Goal: Information Seeking & Learning: Check status

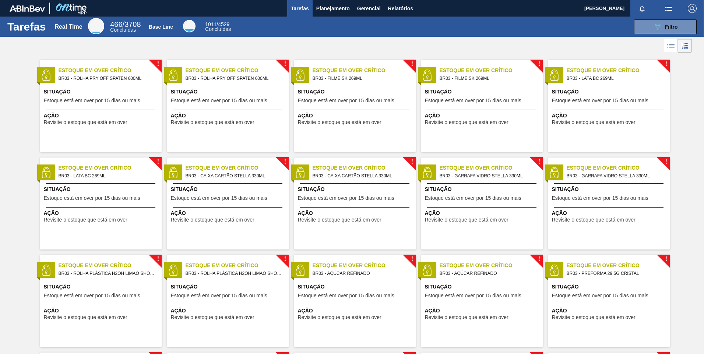
click at [601, 49] on div at bounding box center [352, 46] width 704 height 18
drag, startPoint x: 40, startPoint y: 59, endPoint x: 45, endPoint y: 58, distance: 4.4
click at [42, 58] on div "! Estoque em Over Crítico BR03 - ROLHA PRY OFF SPATEN 600ML Situação Estoque es…" at bounding box center [98, 103] width 127 height 98
click at [335, 11] on span "Planejamento" at bounding box center [333, 8] width 34 height 9
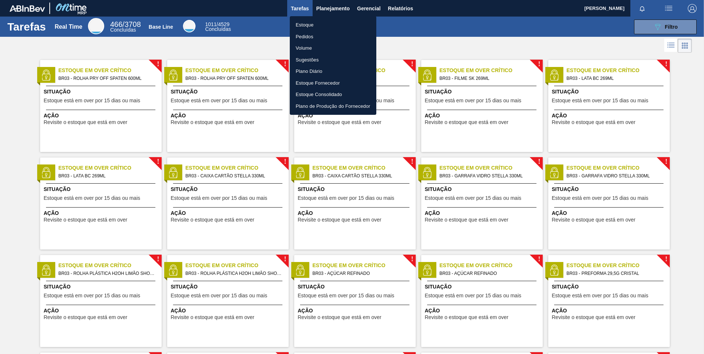
click at [371, 8] on div at bounding box center [352, 177] width 704 height 354
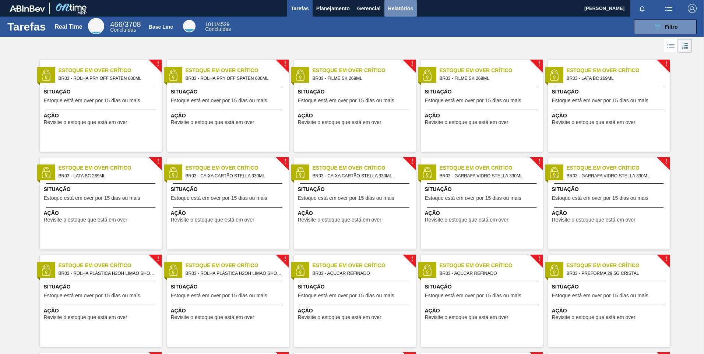
click at [402, 9] on span "Relatórios" at bounding box center [400, 8] width 25 height 9
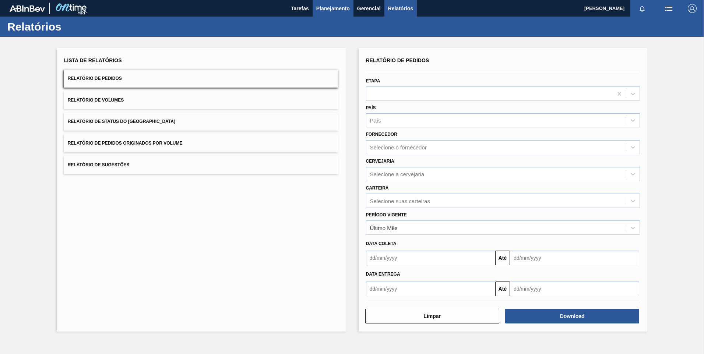
click at [342, 15] on button "Planejamento" at bounding box center [333, 8] width 41 height 17
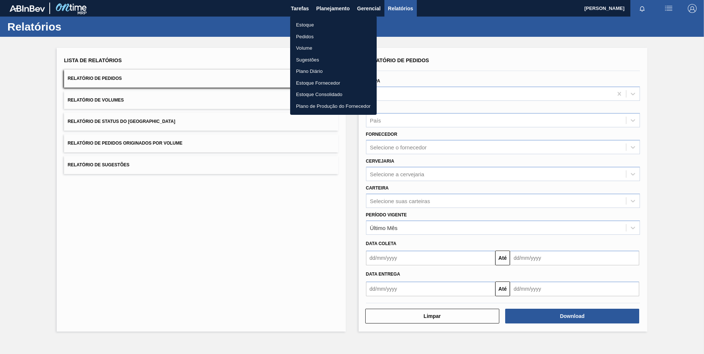
click at [333, 10] on div at bounding box center [352, 177] width 704 height 354
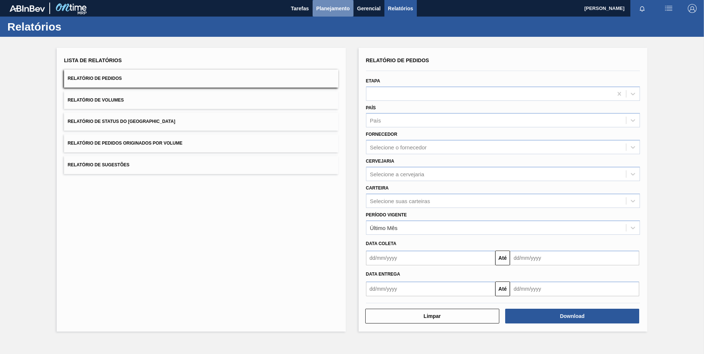
click at [334, 6] on span "Planejamento" at bounding box center [333, 8] width 34 height 9
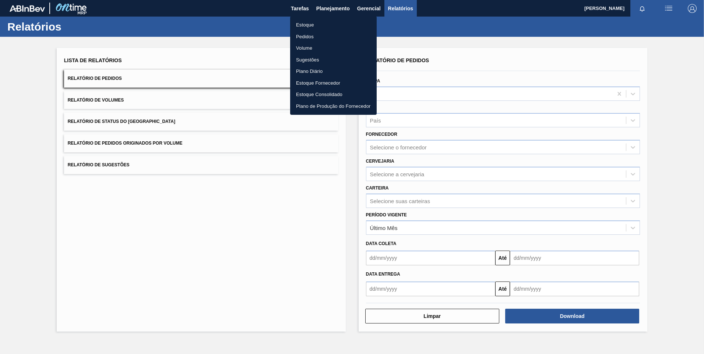
click at [321, 20] on li "Estoque" at bounding box center [333, 25] width 87 height 12
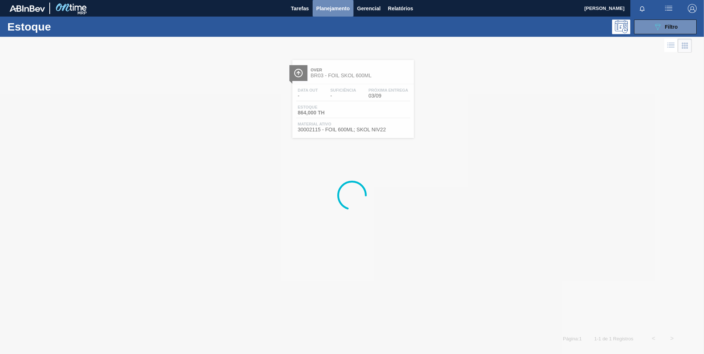
click at [337, 5] on span "Planejamento" at bounding box center [333, 8] width 34 height 9
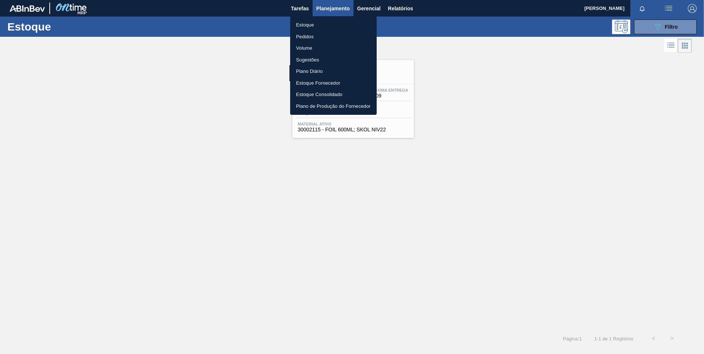
click at [482, 58] on div at bounding box center [352, 177] width 704 height 354
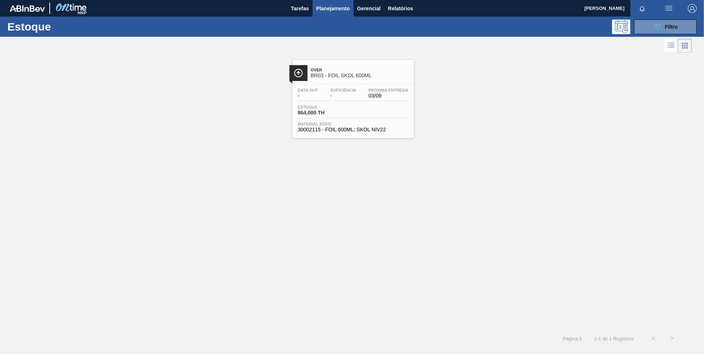
click at [337, 6] on span "Planejamento" at bounding box center [333, 8] width 34 height 9
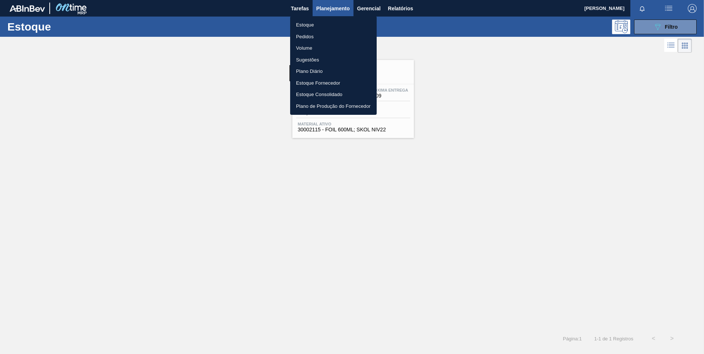
click at [522, 66] on div at bounding box center [352, 177] width 704 height 354
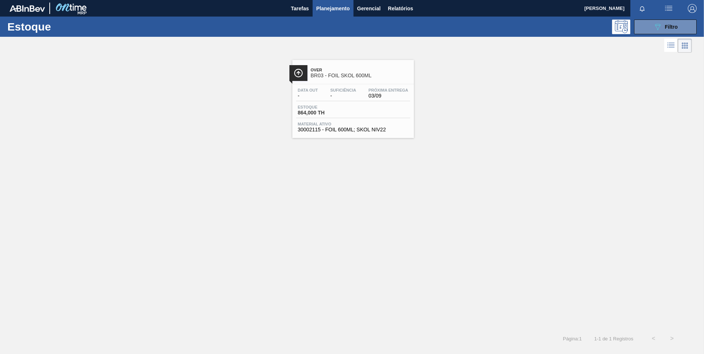
click at [348, 102] on div "Data out - Suficiência - Próxima Entrega 03/09 Estoque 864,000 TH Material ativ…" at bounding box center [353, 109] width 122 height 50
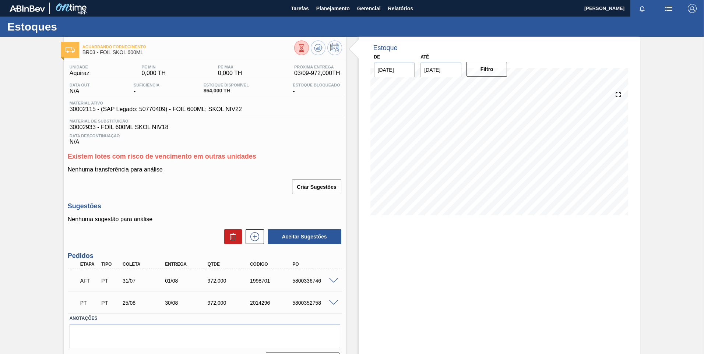
click at [299, 50] on icon at bounding box center [302, 48] width 8 height 8
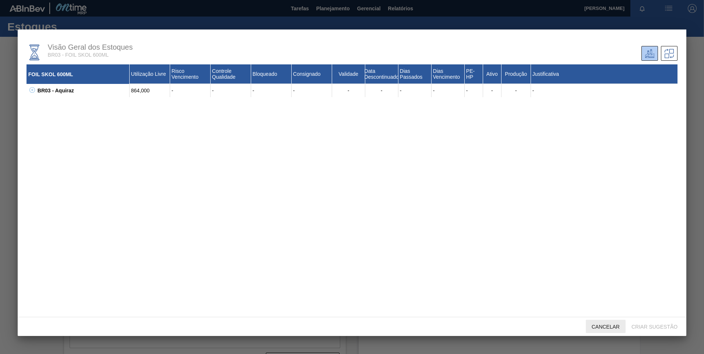
click at [608, 329] on span "Cancelar" at bounding box center [606, 327] width 40 height 6
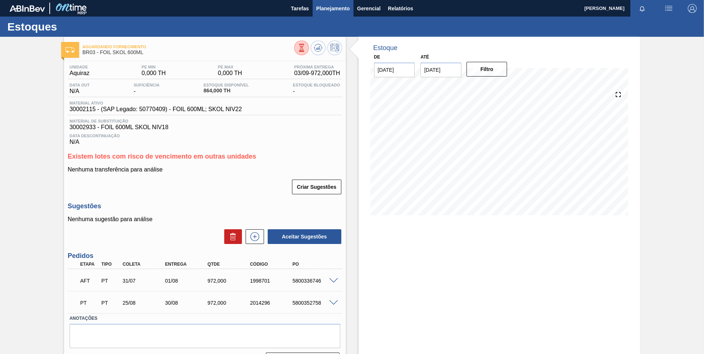
click at [323, 10] on span "Planejamento" at bounding box center [333, 8] width 34 height 9
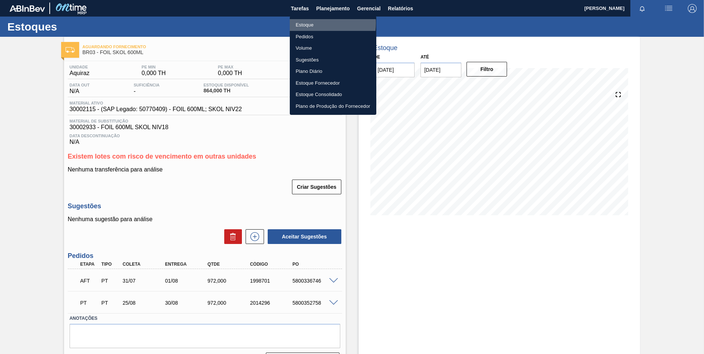
click at [313, 23] on li "Estoque" at bounding box center [333, 25] width 87 height 12
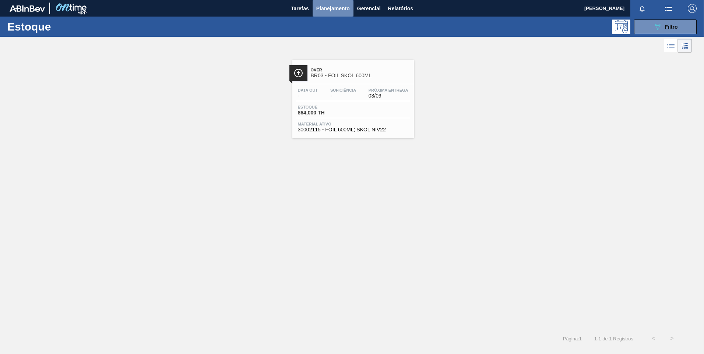
click at [334, 8] on span "Planejamento" at bounding box center [333, 8] width 34 height 9
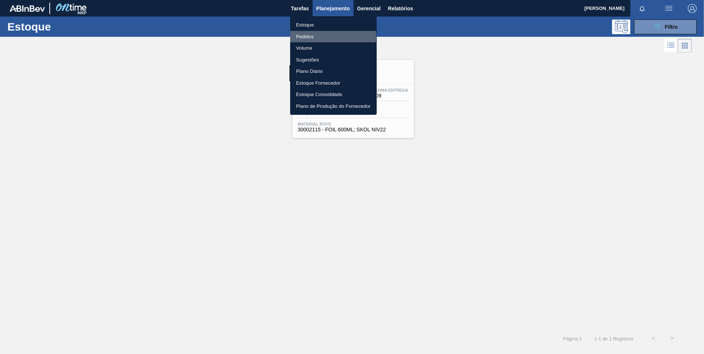
click at [304, 35] on li "Pedidos" at bounding box center [333, 37] width 87 height 12
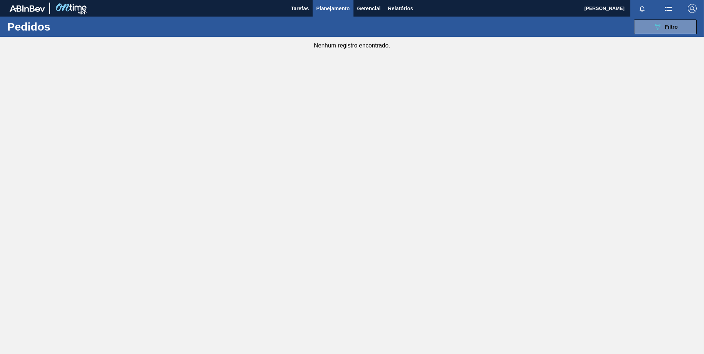
click at [334, 318] on main "Tarefas Planejamento Gerencial Relatórios [PERSON_NAME] [PERSON_NAME] todas com…" at bounding box center [352, 177] width 704 height 354
click at [324, 7] on span "Planejamento" at bounding box center [333, 8] width 34 height 9
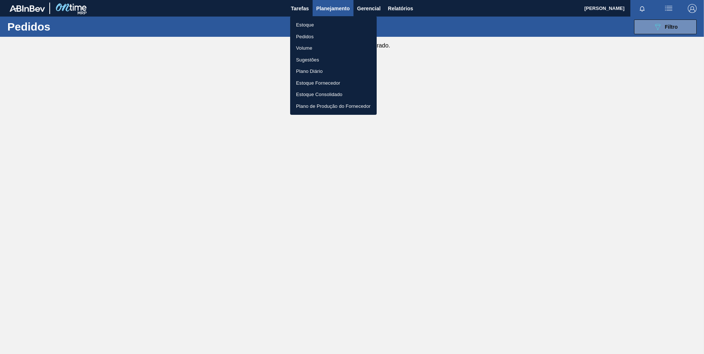
click at [320, 36] on li "Pedidos" at bounding box center [333, 37] width 87 height 12
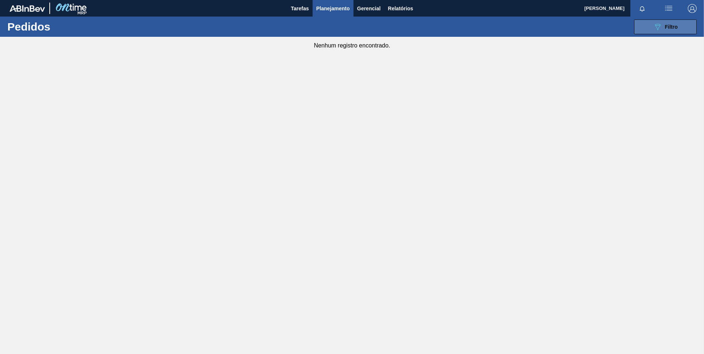
click at [655, 28] on icon "089F7B8B-B2A5-4AFE-B5C0-19BA573D28AC" at bounding box center [657, 26] width 9 height 9
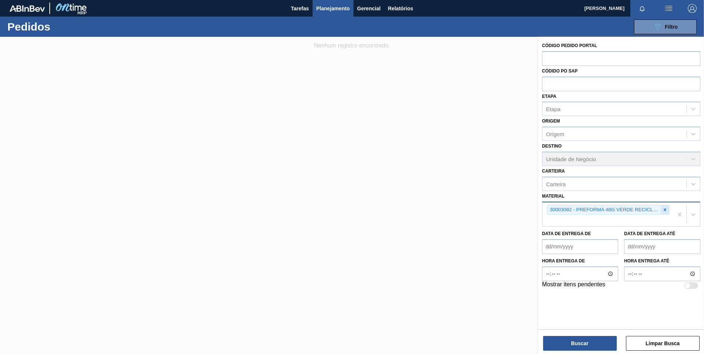
click at [666, 212] on icon at bounding box center [664, 209] width 5 height 5
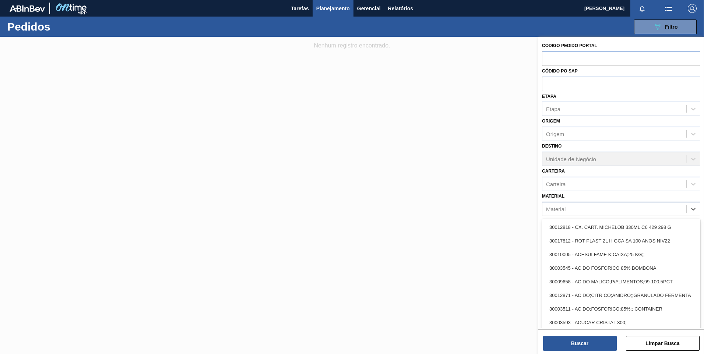
click at [643, 214] on div "Material" at bounding box center [614, 209] width 144 height 11
paste input "30005966"
type input "30005966"
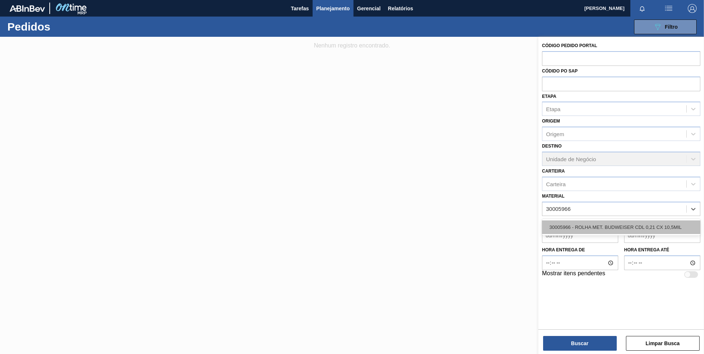
click at [613, 223] on div "30005966 - ROLHA MET. BUDWEISER CDL 0,21 CX 10,5MIL" at bounding box center [621, 228] width 158 height 14
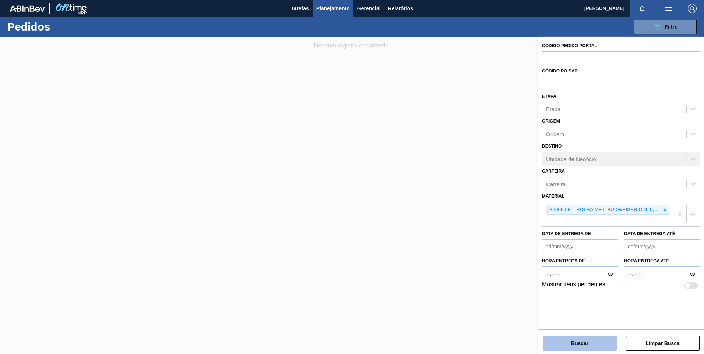
click at [592, 339] on button "Buscar" at bounding box center [580, 343] width 74 height 15
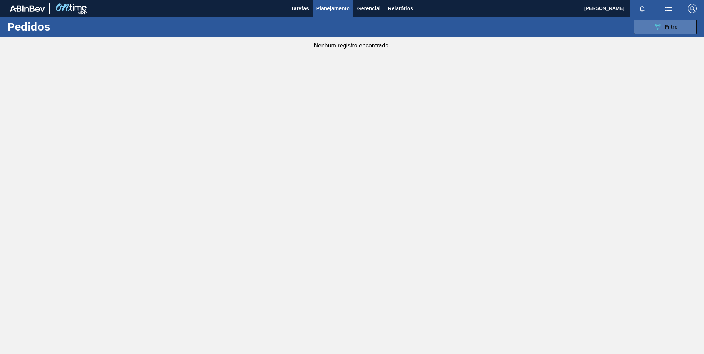
click at [650, 25] on button "089F7B8B-B2A5-4AFE-B5C0-19BA573D28AC Filtro" at bounding box center [665, 27] width 63 height 15
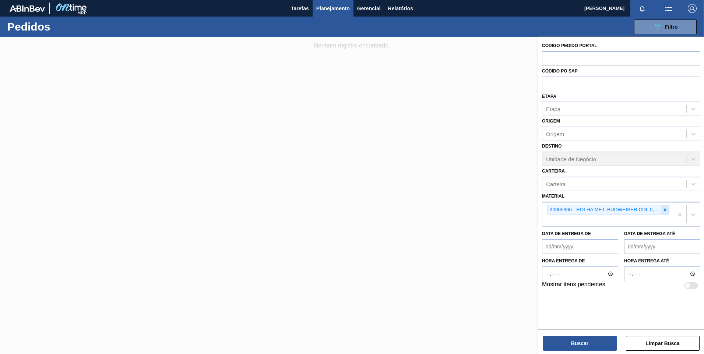
click at [665, 212] on icon at bounding box center [664, 209] width 5 height 5
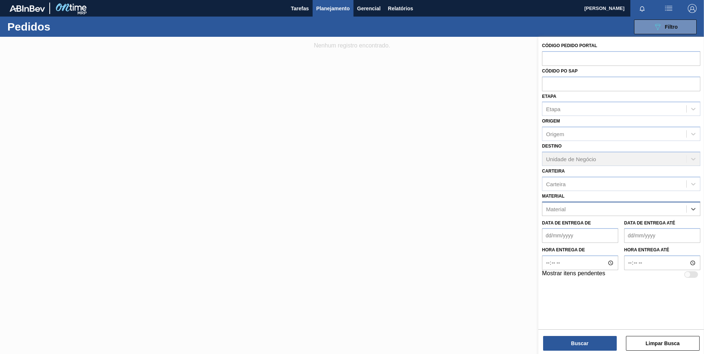
paste input "20005476"
type input "20005476"
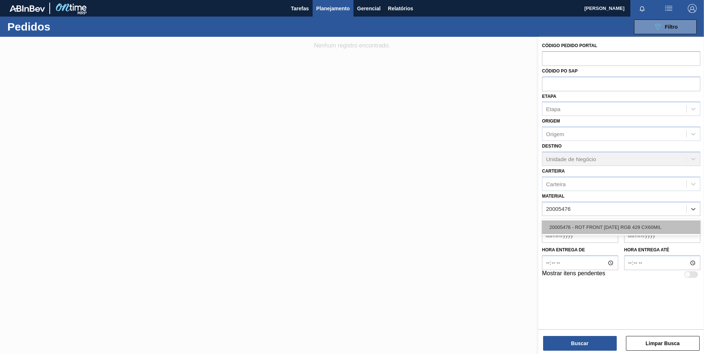
click at [647, 226] on div "20005476 - ROT FRONT [DATE] RGB 429 CX60MIL" at bounding box center [621, 228] width 158 height 14
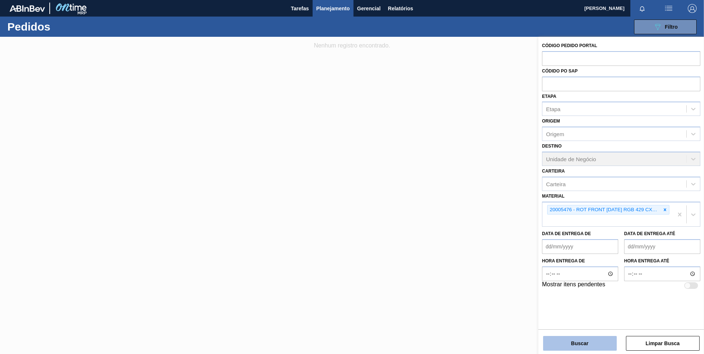
click at [583, 339] on button "Buscar" at bounding box center [580, 343] width 74 height 15
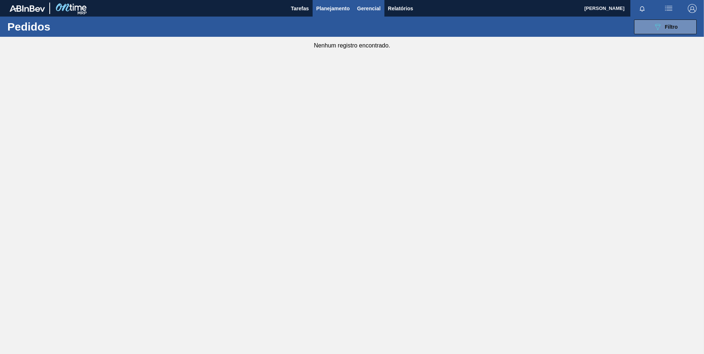
click at [365, 9] on span "Gerencial" at bounding box center [369, 8] width 24 height 9
click at [334, 17] on div at bounding box center [352, 177] width 704 height 354
drag, startPoint x: 317, startPoint y: 13, endPoint x: 299, endPoint y: 10, distance: 17.5
click at [312, 13] on div "Tarefas Planejamento Gerencial Relatórios" at bounding box center [352, 8] width 704 height 17
click at [298, 9] on span "Tarefas" at bounding box center [300, 8] width 18 height 9
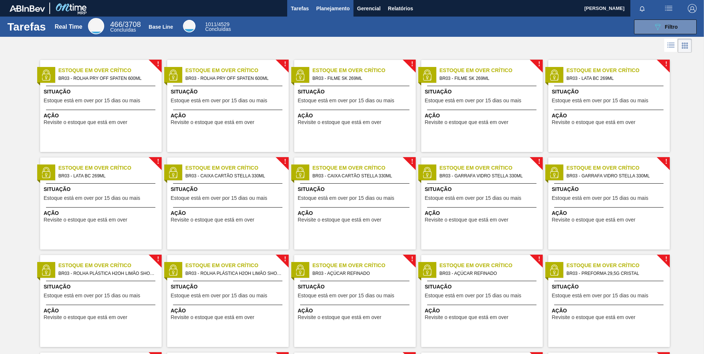
click at [321, 6] on span "Planejamento" at bounding box center [333, 8] width 34 height 9
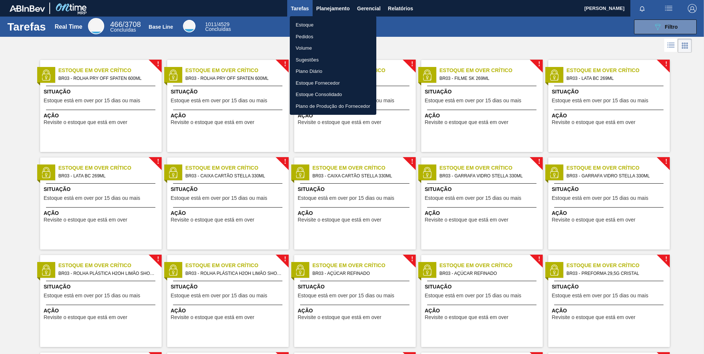
click at [393, 36] on div at bounding box center [352, 177] width 704 height 354
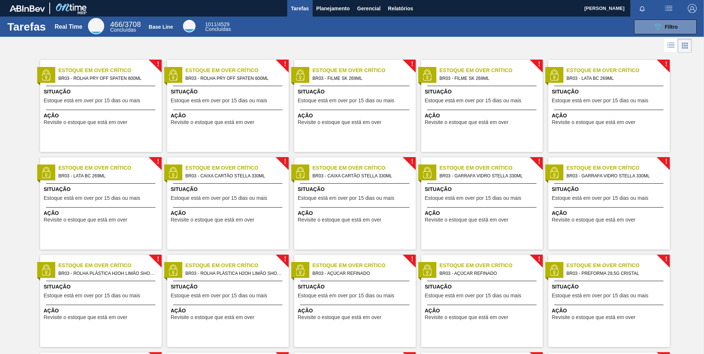
click at [302, 8] on span "Tarefas" at bounding box center [300, 8] width 18 height 9
click at [301, 11] on span "Tarefas" at bounding box center [300, 8] width 18 height 9
click at [319, 10] on span "Planejamento" at bounding box center [333, 8] width 34 height 9
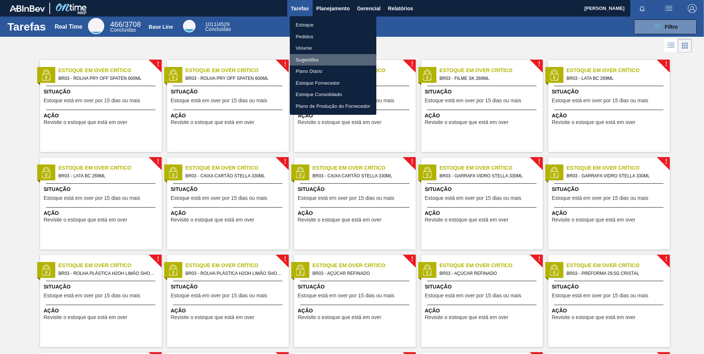
click at [318, 64] on li "Sugestões" at bounding box center [333, 60] width 87 height 12
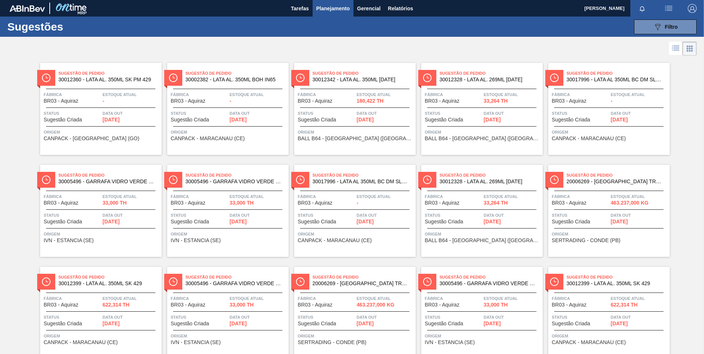
click at [329, 10] on span "Planejamento" at bounding box center [333, 8] width 34 height 9
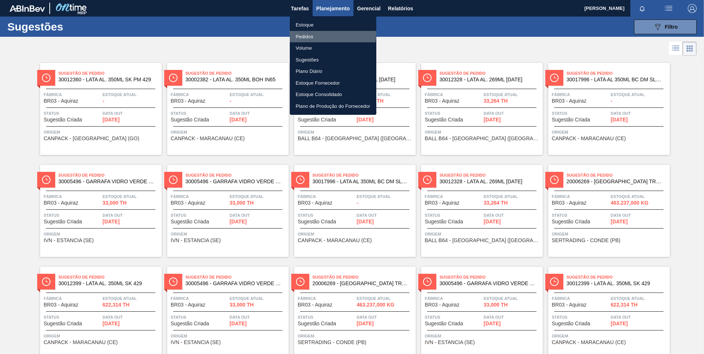
click at [330, 34] on li "Pedidos" at bounding box center [333, 37] width 87 height 12
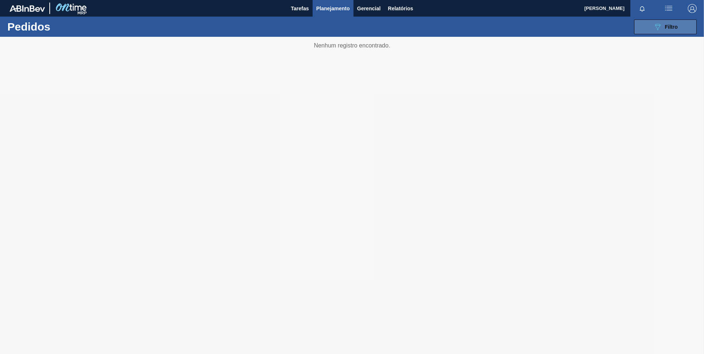
click at [647, 30] on button "089F7B8B-B2A5-4AFE-B5C0-19BA573D28AC Filtro" at bounding box center [665, 27] width 63 height 15
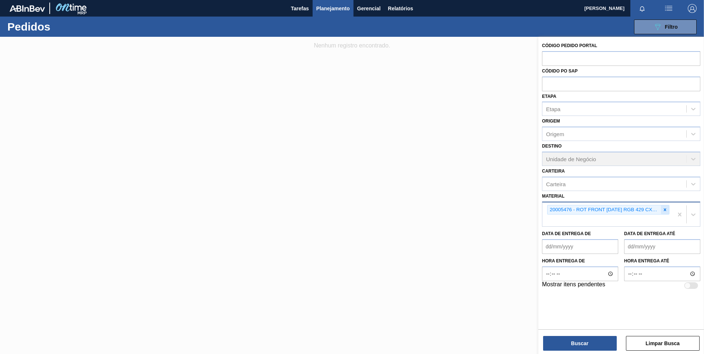
click at [665, 212] on icon at bounding box center [664, 209] width 5 height 5
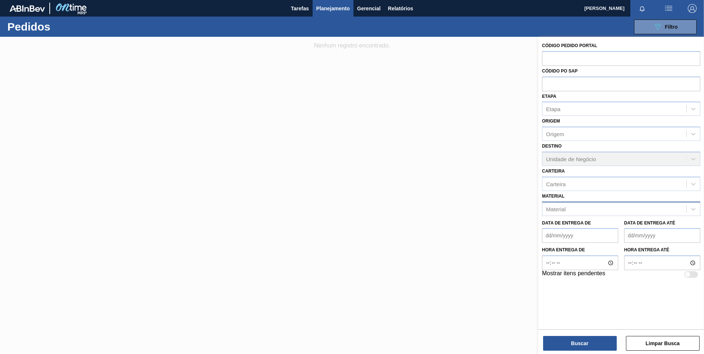
click at [590, 351] on div "Código Pedido Portal Códido PO SAP Etapa Etapa Origem Origem Destino Unidade de…" at bounding box center [621, 196] width 166 height 319
click at [583, 350] on button "Buscar" at bounding box center [580, 343] width 74 height 15
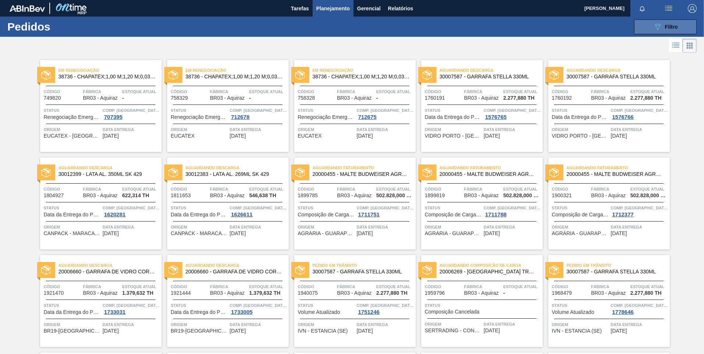
click at [639, 31] on button "089F7B8B-B2A5-4AFE-B5C0-19BA573D28AC Filtro" at bounding box center [665, 27] width 63 height 15
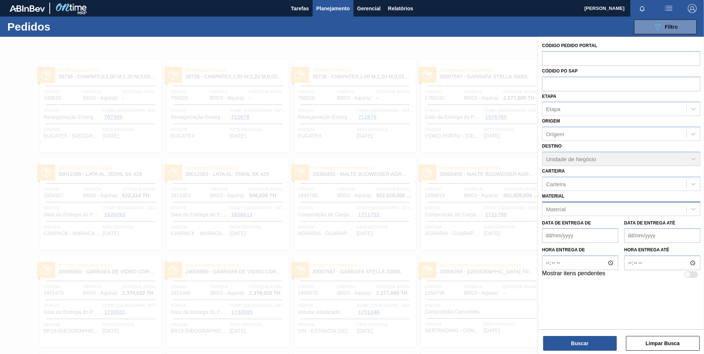
click at [590, 210] on div "Material" at bounding box center [614, 209] width 144 height 11
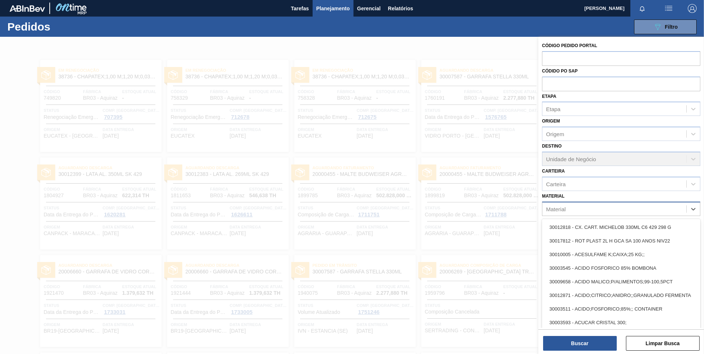
paste input "20005451"
type input "20005451"
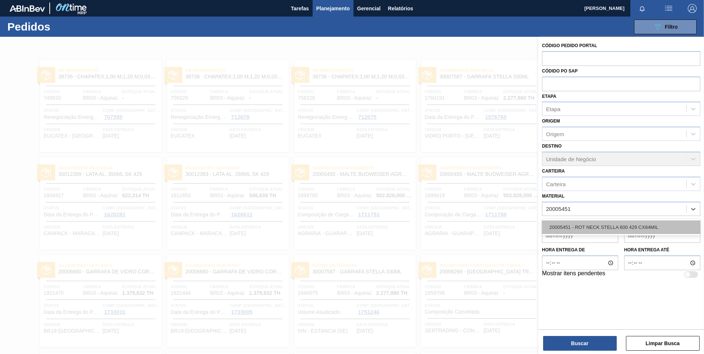
click at [583, 228] on div "20005451 - ROT NECK STELLA 600 429 CX84MIL" at bounding box center [621, 228] width 158 height 14
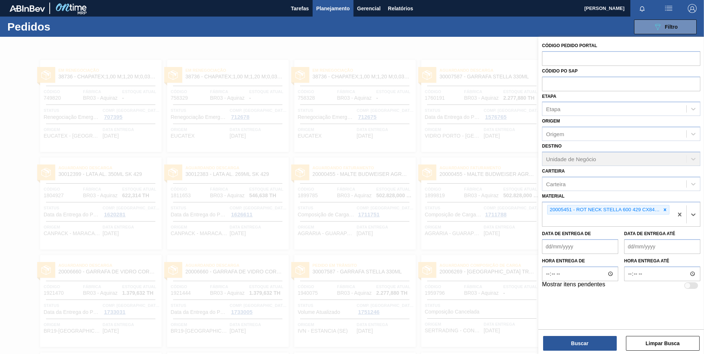
click at [566, 337] on button "Buscar" at bounding box center [580, 343] width 74 height 15
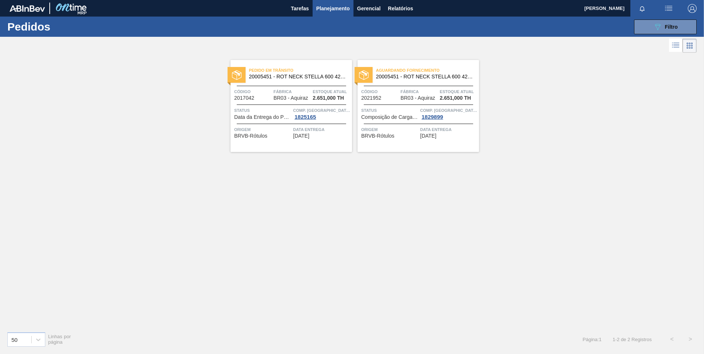
click at [339, 115] on div "Comp. Carga 1825165" at bounding box center [321, 113] width 57 height 13
click at [293, 61] on div "Pedido [PERSON_NAME] 20005451 - ROT NECK STELLA 600 429 CX84MIL Código 2017042 …" at bounding box center [292, 106] width 122 height 92
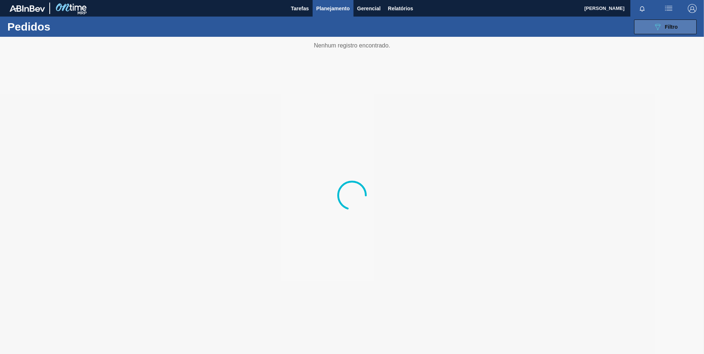
click at [649, 30] on button "089F7B8B-B2A5-4AFE-B5C0-19BA573D28AC Filtro" at bounding box center [665, 27] width 63 height 15
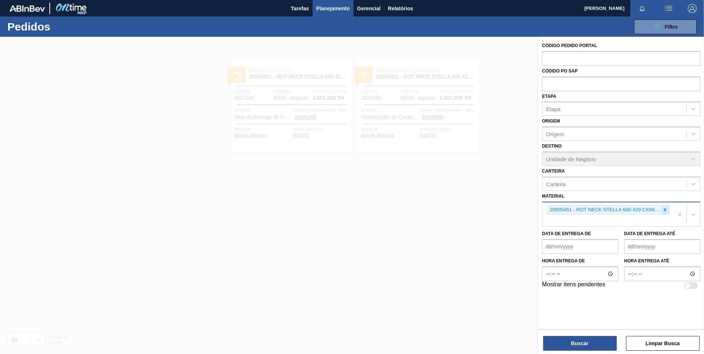
click at [663, 209] on icon at bounding box center [664, 209] width 5 height 5
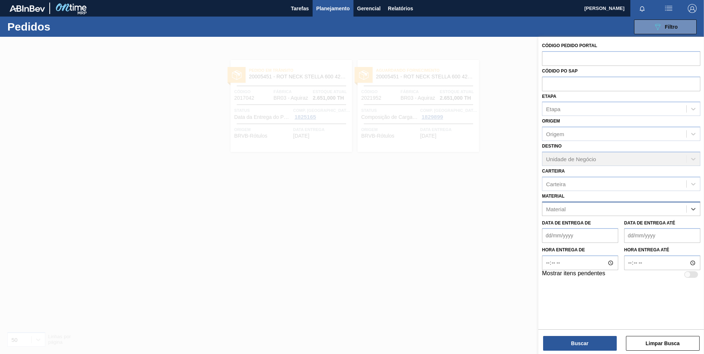
click at [664, 209] on div "Material" at bounding box center [614, 209] width 144 height 11
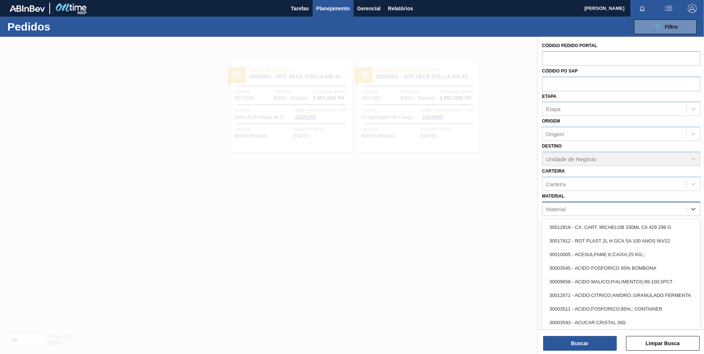
paste input "30002115"
type input "30002115"
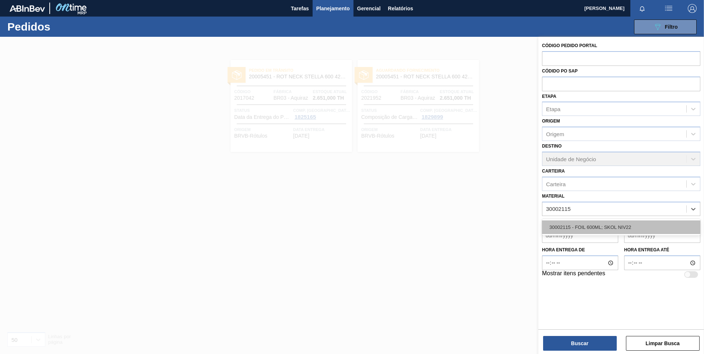
click at [619, 228] on div "30002115 - FOIL 600ML; SKOL NIV22" at bounding box center [621, 228] width 158 height 14
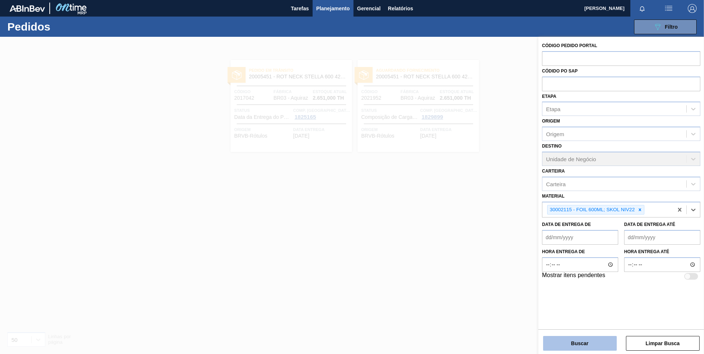
click at [587, 337] on button "Buscar" at bounding box center [580, 343] width 74 height 15
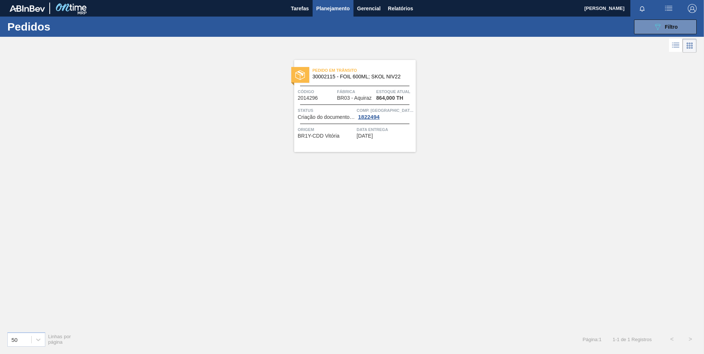
click at [360, 67] on span "Pedido em Trânsito" at bounding box center [364, 70] width 103 height 7
click at [642, 32] on button "089F7B8B-B2A5-4AFE-B5C0-19BA573D28AC Filtro" at bounding box center [665, 27] width 63 height 15
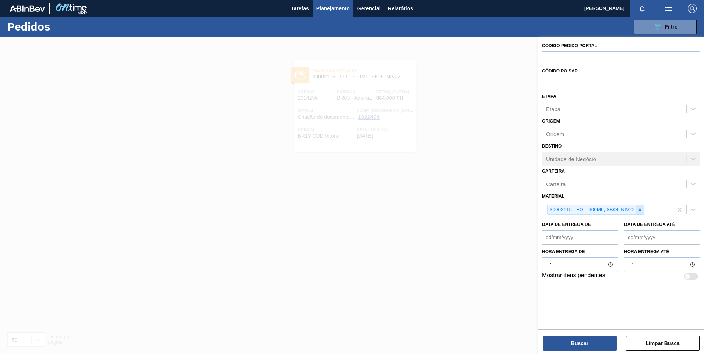
click at [640, 209] on icon at bounding box center [640, 209] width 3 height 3
click at [640, 209] on div "Material" at bounding box center [614, 209] width 144 height 11
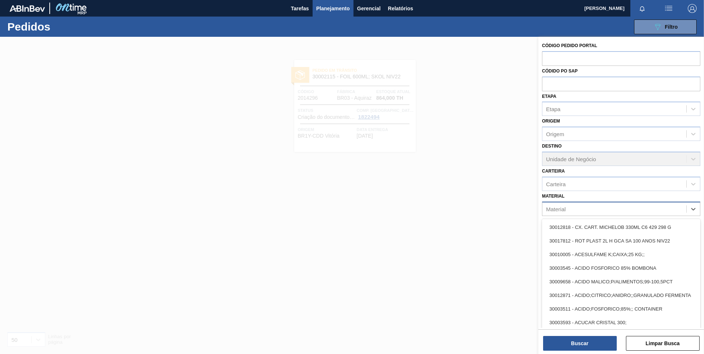
paste input "20005451"
type input "20005451"
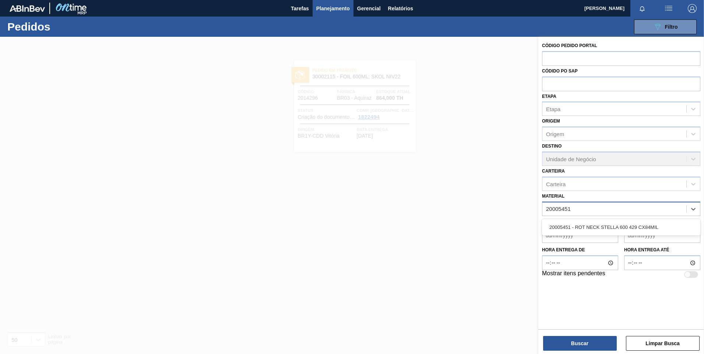
click at [610, 229] on div "20005451 - ROT NECK STELLA 600 429 CX84MIL" at bounding box center [621, 228] width 158 height 14
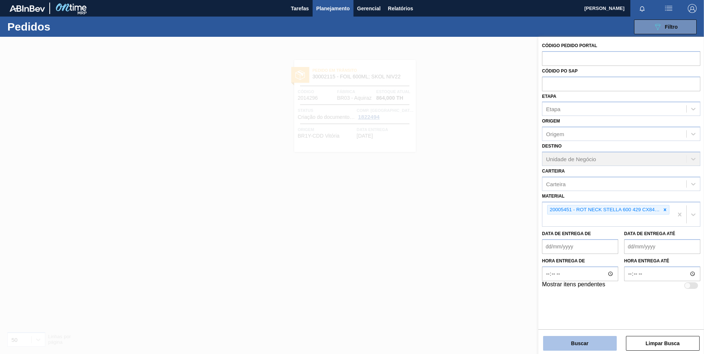
click at [589, 340] on button "Buscar" at bounding box center [580, 343] width 74 height 15
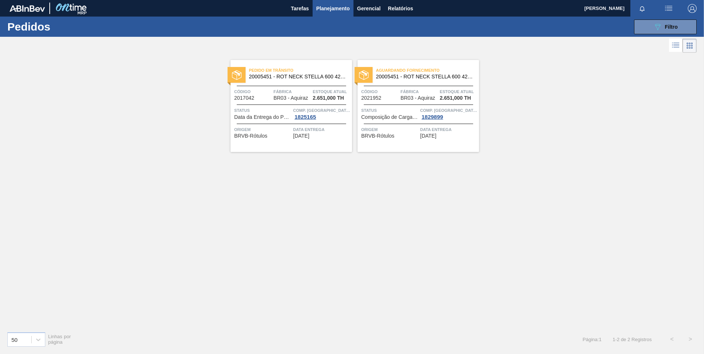
click at [283, 67] on span "Pedido em Trânsito" at bounding box center [300, 70] width 103 height 7
click at [649, 29] on button "089F7B8B-B2A5-4AFE-B5C0-19BA573D28AC Filtro" at bounding box center [665, 27] width 63 height 15
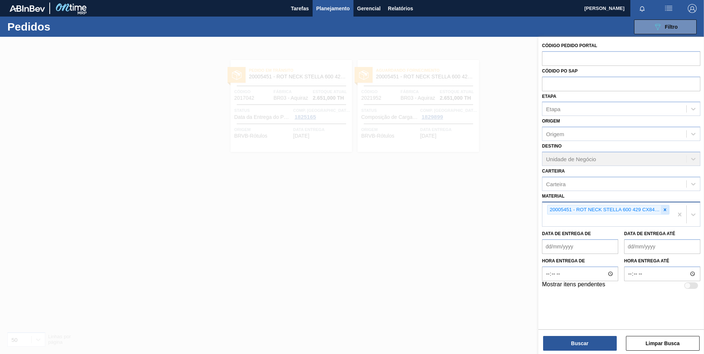
click at [665, 210] on icon at bounding box center [665, 209] width 3 height 3
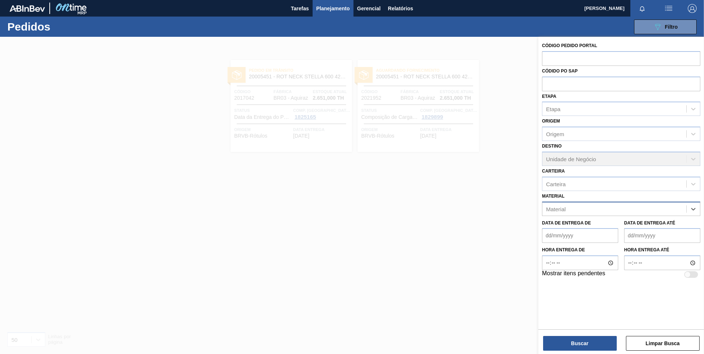
click at [664, 210] on div "Material" at bounding box center [614, 209] width 144 height 11
paste input "30002115"
type input "30002115"
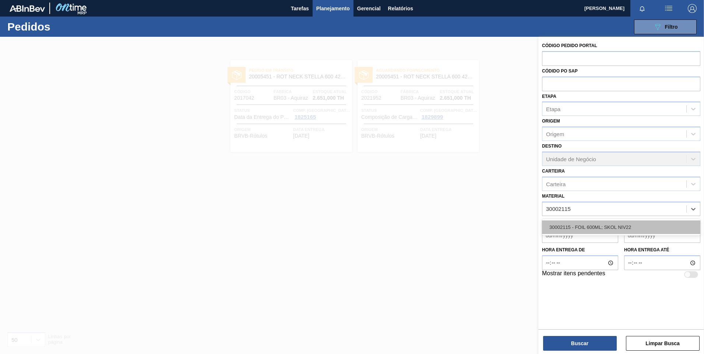
click at [598, 221] on div "30002115 - FOIL 600ML; SKOL NIV22" at bounding box center [621, 228] width 158 height 14
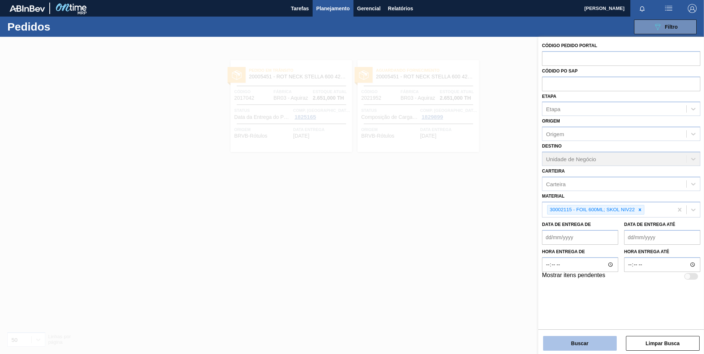
click at [594, 346] on button "Buscar" at bounding box center [580, 343] width 74 height 15
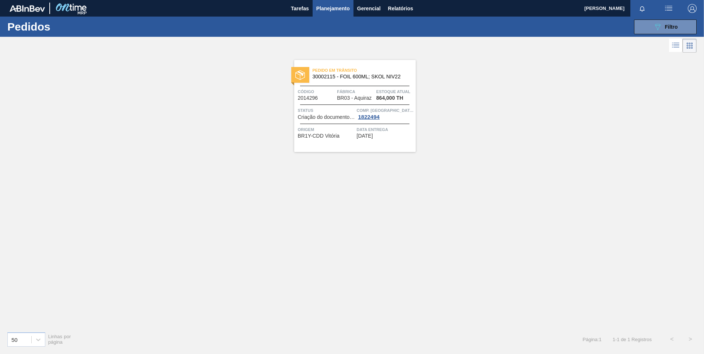
click at [292, 77] on div at bounding box center [300, 75] width 18 height 16
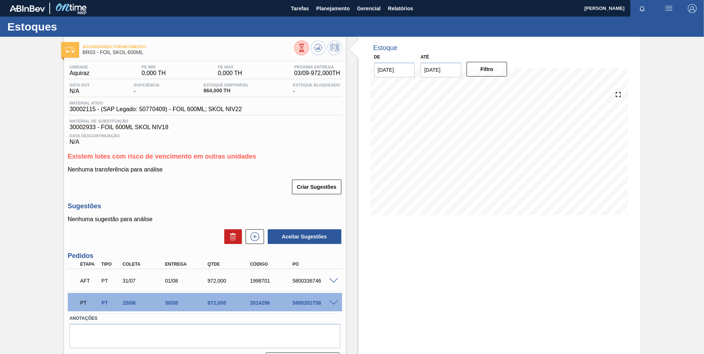
scroll to position [20, 0]
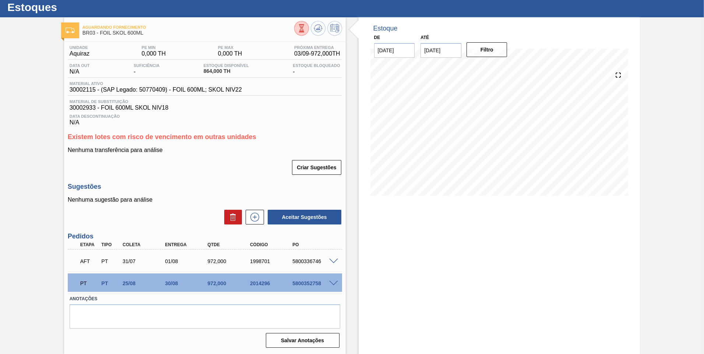
click at [332, 277] on div "PT PT 25/08 30/08 972,000 2014296 5800352758" at bounding box center [205, 283] width 274 height 18
click at [335, 281] on span at bounding box center [333, 284] width 9 height 6
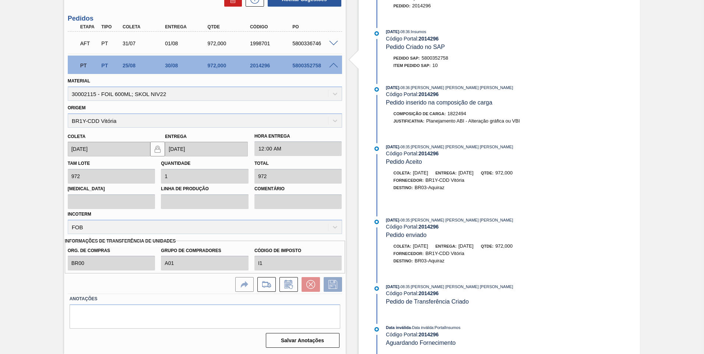
scroll to position [201, 0]
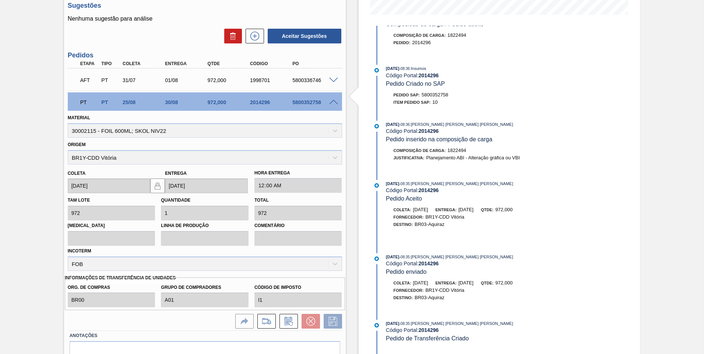
click at [76, 158] on div "Origem BR1Y-CDD Vitória" at bounding box center [205, 152] width 274 height 25
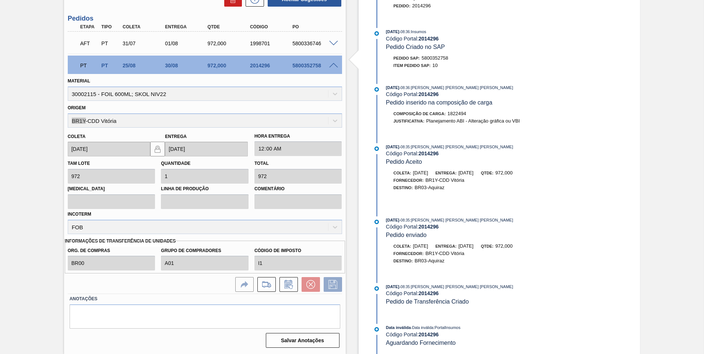
scroll to position [39, 0]
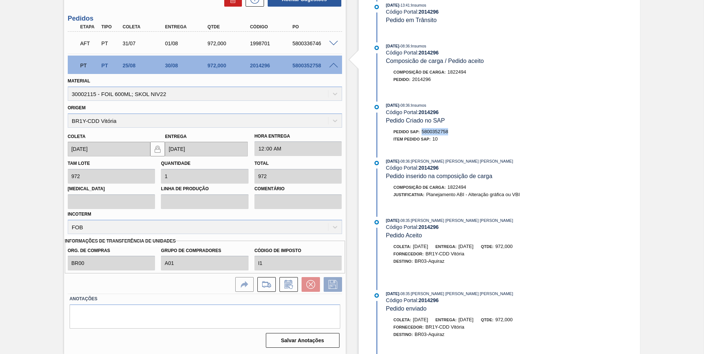
drag, startPoint x: 423, startPoint y: 131, endPoint x: 448, endPoint y: 131, distance: 25.0
click at [448, 131] on span "5800352758" at bounding box center [435, 132] width 27 height 6
copy span "5800352758"
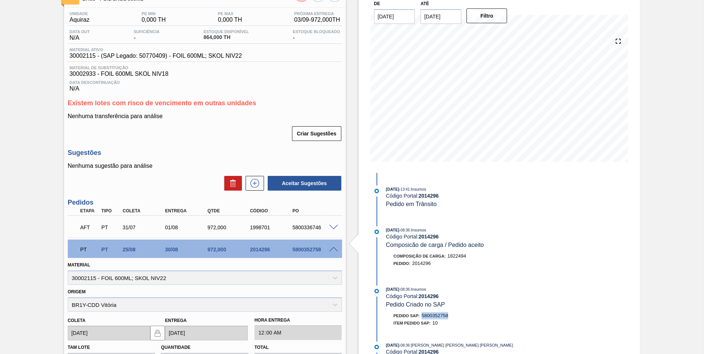
scroll to position [0, 0]
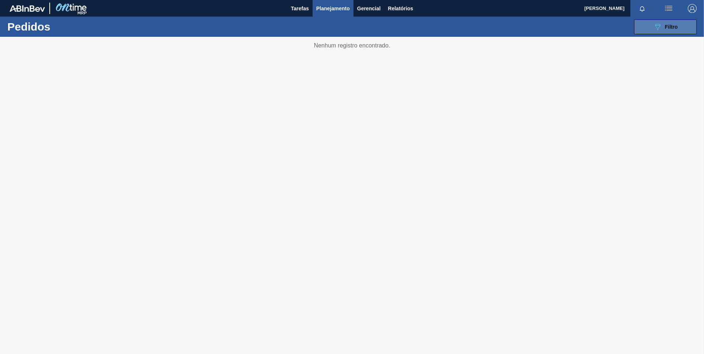
click at [671, 25] on span "Filtro" at bounding box center [671, 27] width 13 height 6
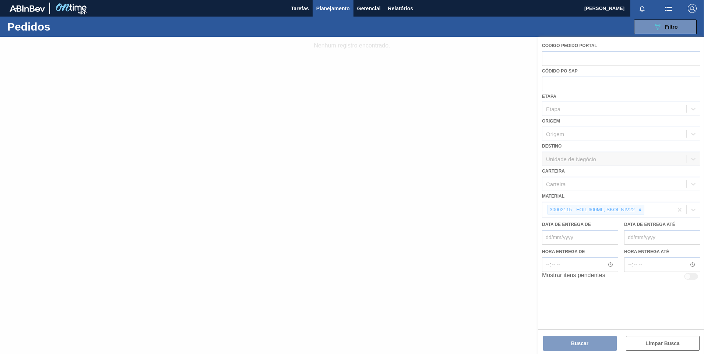
click at [638, 212] on div at bounding box center [352, 195] width 704 height 317
click at [640, 211] on div at bounding box center [352, 195] width 704 height 317
click at [639, 211] on div at bounding box center [352, 195] width 704 height 317
click at [640, 210] on div at bounding box center [352, 195] width 704 height 317
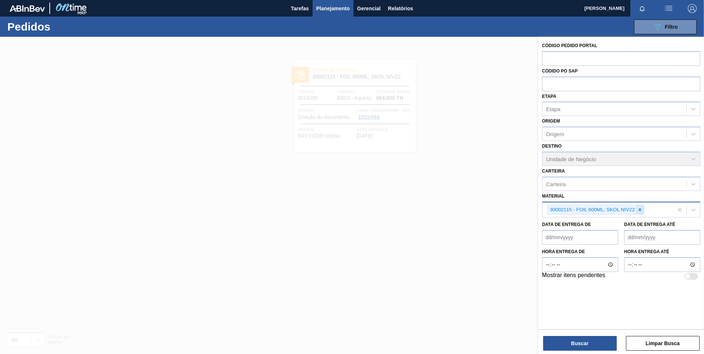
click at [640, 211] on icon at bounding box center [639, 209] width 5 height 5
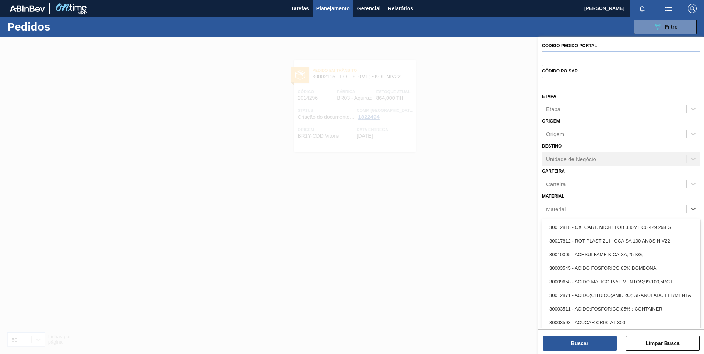
click at [640, 211] on div "Material" at bounding box center [614, 209] width 144 height 11
paste input "30002933"
type input "30002933"
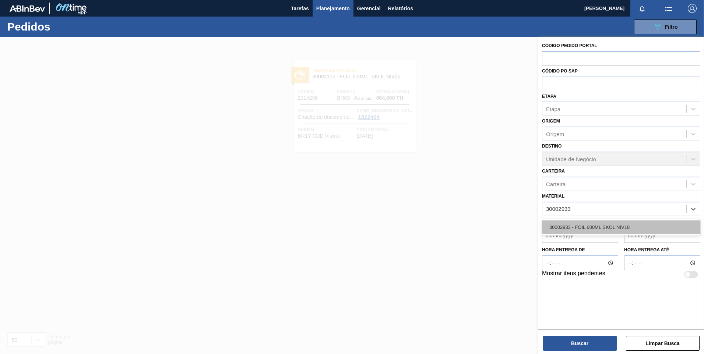
click at [602, 225] on div "30002933 - FOIL 600ML SKOL NIV18" at bounding box center [621, 228] width 158 height 14
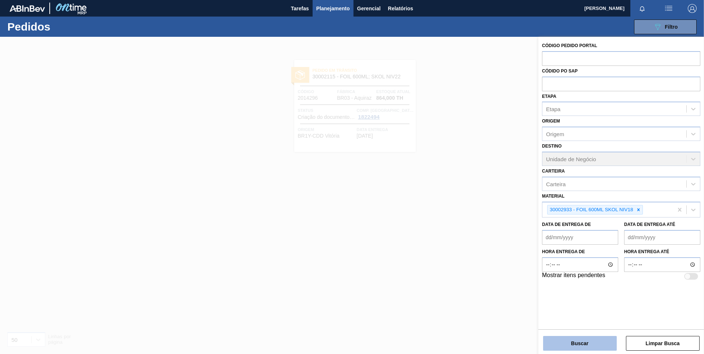
click at [590, 341] on button "Buscar" at bounding box center [580, 343] width 74 height 15
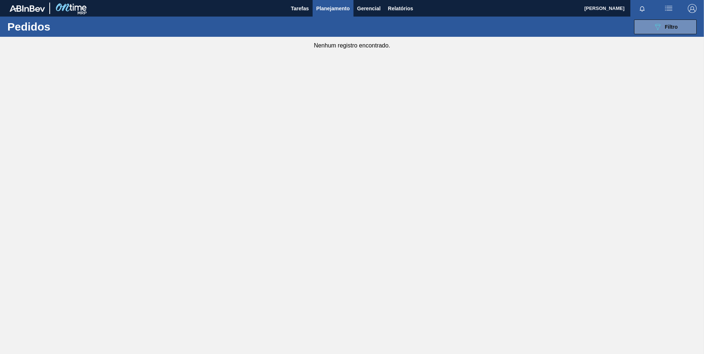
click at [680, 35] on div "089F7B8B-B2A5-4AFE-B5C0-19BA573D28AC Filtro Código Pedido Portal Códido PO SAP …" at bounding box center [408, 27] width 583 height 22
click at [671, 26] on span "Filtro" at bounding box center [671, 27] width 13 height 6
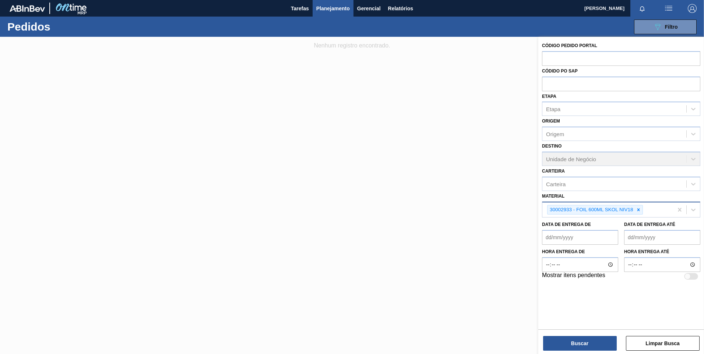
click at [639, 213] on div at bounding box center [638, 209] width 8 height 9
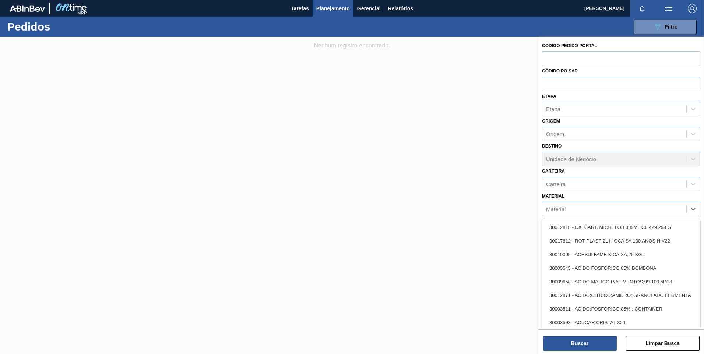
drag, startPoint x: 640, startPoint y: 212, endPoint x: 645, endPoint y: 211, distance: 4.8
click at [641, 212] on div "Material" at bounding box center [614, 209] width 144 height 11
paste input "20005451"
type input "20005451"
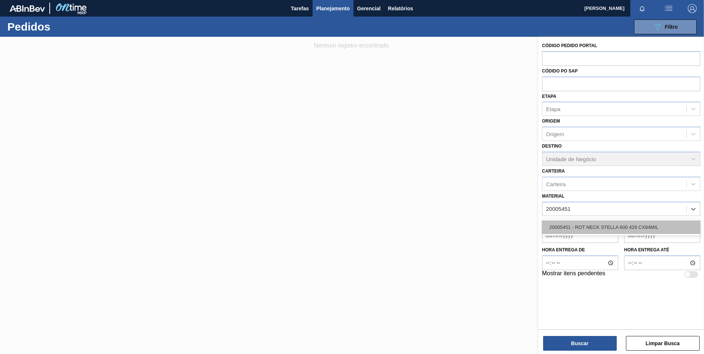
click at [631, 232] on div "20005451 - ROT NECK STELLA 600 429 CX84MIL" at bounding box center [621, 228] width 158 height 14
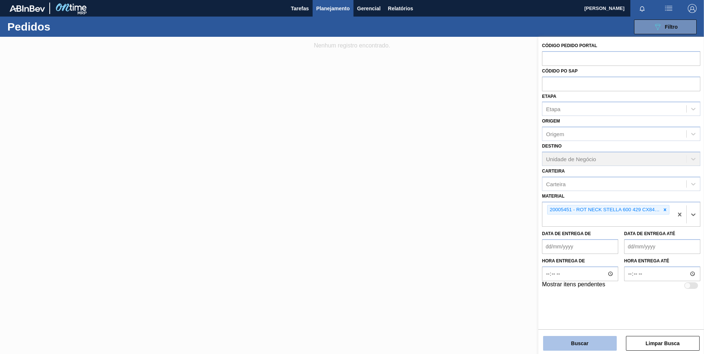
click at [584, 341] on button "Buscar" at bounding box center [580, 343] width 74 height 15
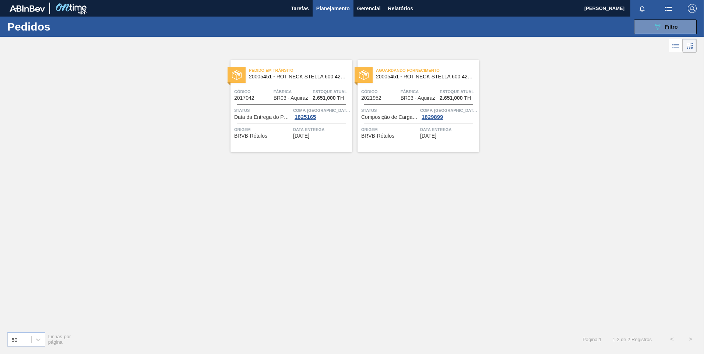
click at [235, 74] on img at bounding box center [237, 75] width 10 height 10
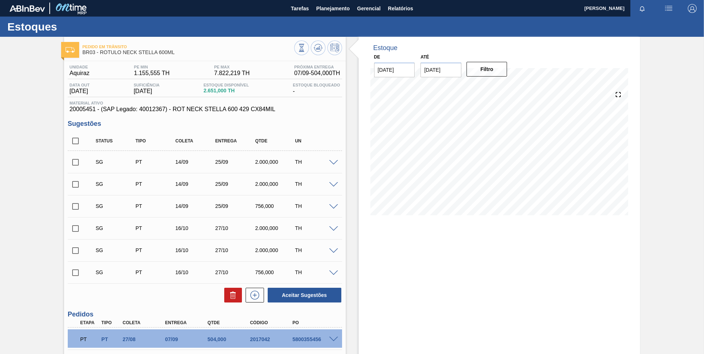
click at [154, 91] on span "[DATE]" at bounding box center [147, 91] width 26 height 7
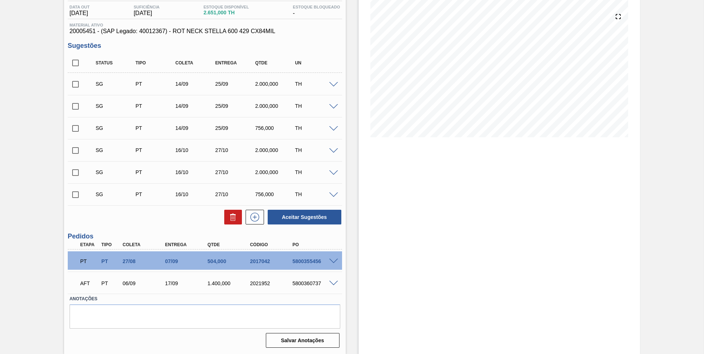
click at [335, 260] on span at bounding box center [333, 262] width 9 height 6
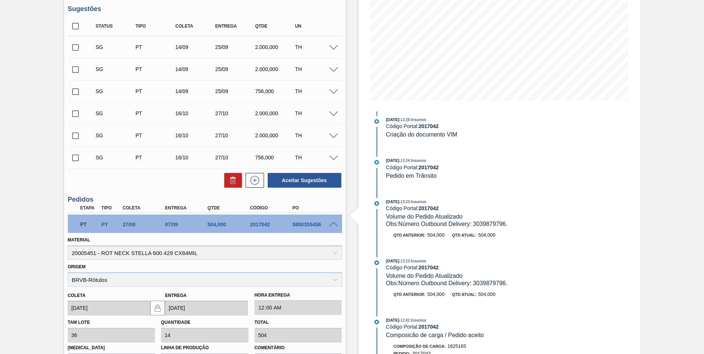
scroll to position [189, 0]
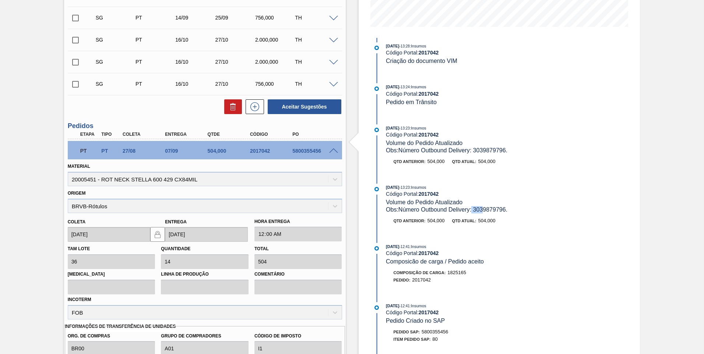
drag, startPoint x: 473, startPoint y: 209, endPoint x: 484, endPoint y: 214, distance: 12.2
click at [484, 214] on div "[DATE] 13:23 : Insumos Código Portal: 2017042 Volume do Pedido Atualizado Obs: …" at bounding box center [467, 208] width 190 height 48
drag, startPoint x: 484, startPoint y: 214, endPoint x: 542, endPoint y: 163, distance: 77.0
click at [542, 163] on div "Qtd anterior: 504,000 Qtd atual: 504,000" at bounding box center [473, 161] width 175 height 7
copy span "303987979"
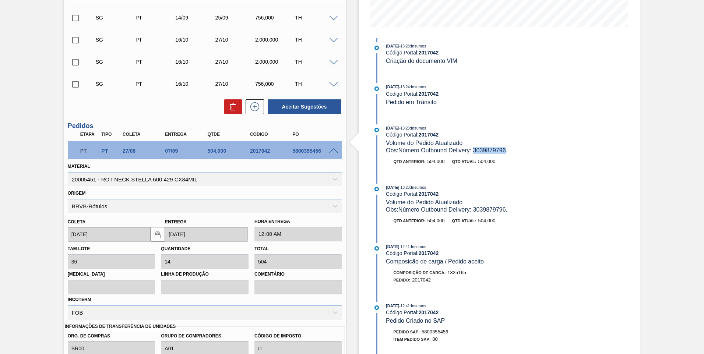
copy span "3039879796"
drag, startPoint x: 475, startPoint y: 151, endPoint x: 507, endPoint y: 155, distance: 31.7
click at [507, 155] on div "[DATE] 13:23 : Insumos Código Portal: 2017042 Volume do Pedido Atualizado Obs: …" at bounding box center [467, 148] width 190 height 48
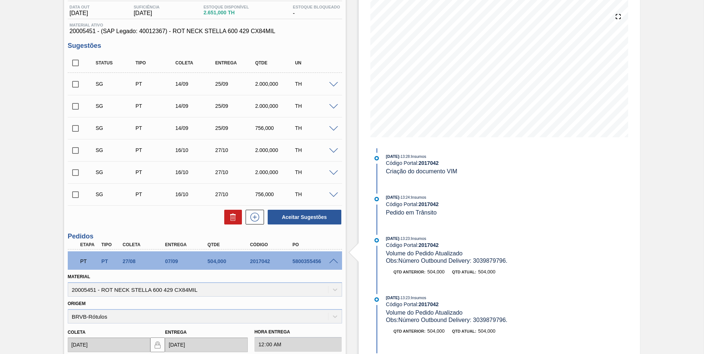
click at [391, 149] on div "[DATE] 13:28 : Insumos Código Portal: 2017042 Data da Entrega do Pedido Antecip…" at bounding box center [467, 250] width 190 height 424
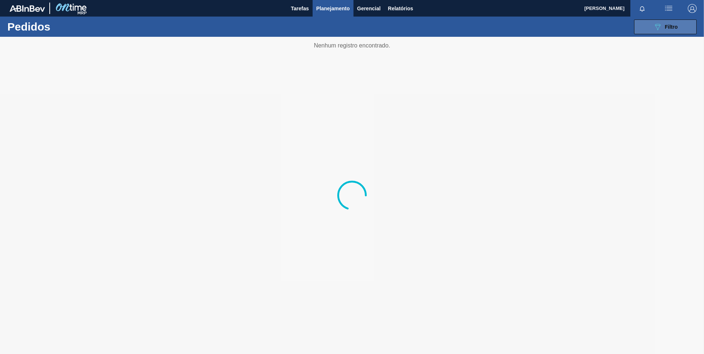
click at [661, 26] on icon "089F7B8B-B2A5-4AFE-B5C0-19BA573D28AC" at bounding box center [657, 26] width 9 height 9
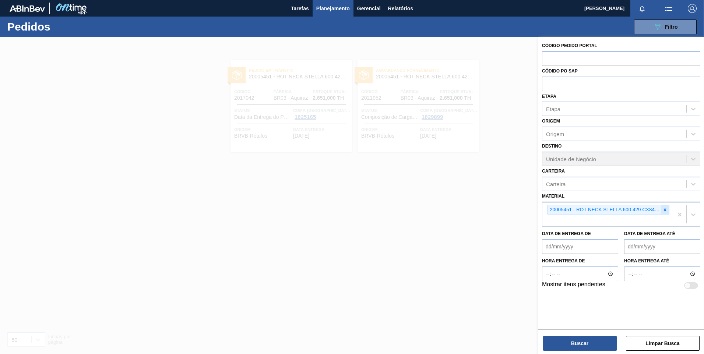
click at [666, 210] on icon at bounding box center [665, 209] width 3 height 3
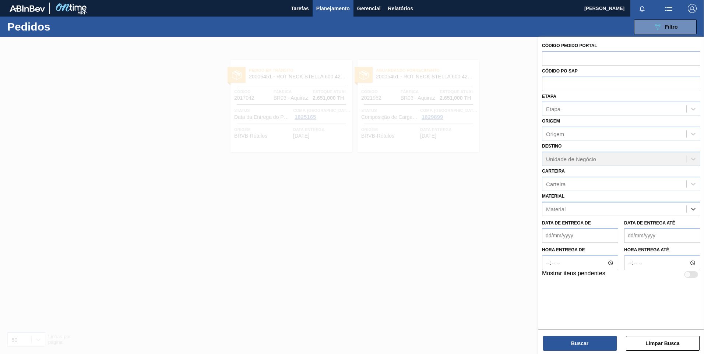
click at [659, 207] on div "Material" at bounding box center [614, 209] width 144 height 11
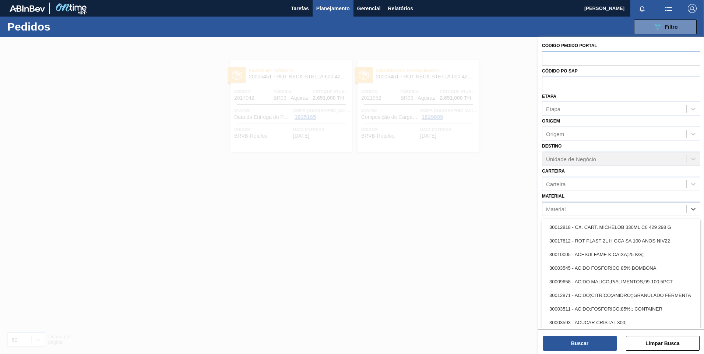
paste input "30002598"
type input "30002598"
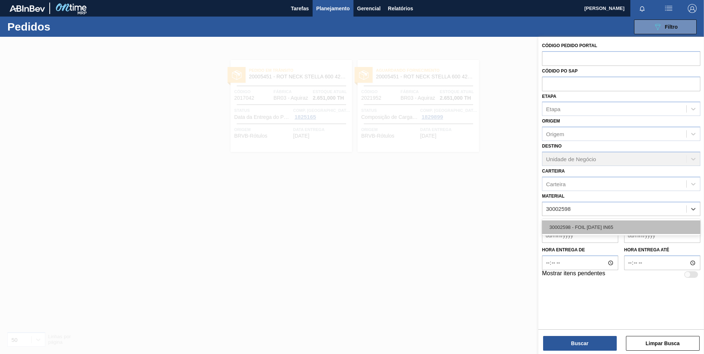
click at [597, 225] on div "30002598 - FOIL [DATE] IN65" at bounding box center [621, 228] width 158 height 14
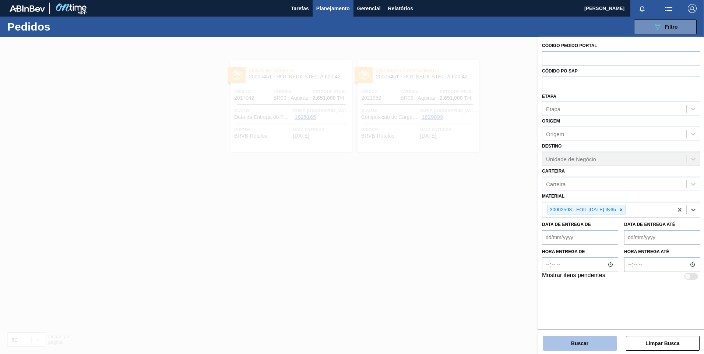
click at [588, 349] on button "Buscar" at bounding box center [580, 343] width 74 height 15
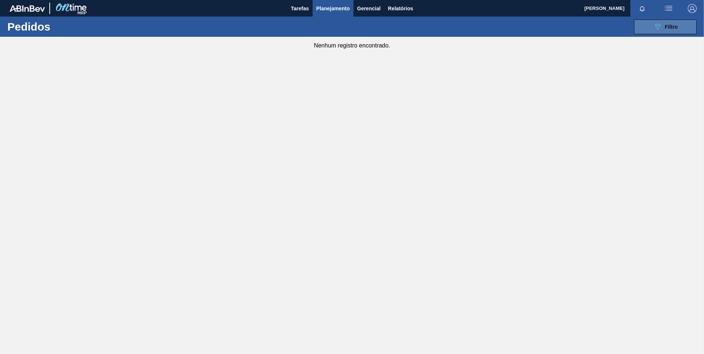
click at [674, 22] on button "089F7B8B-B2A5-4AFE-B5C0-19BA573D28AC Filtro" at bounding box center [665, 27] width 63 height 15
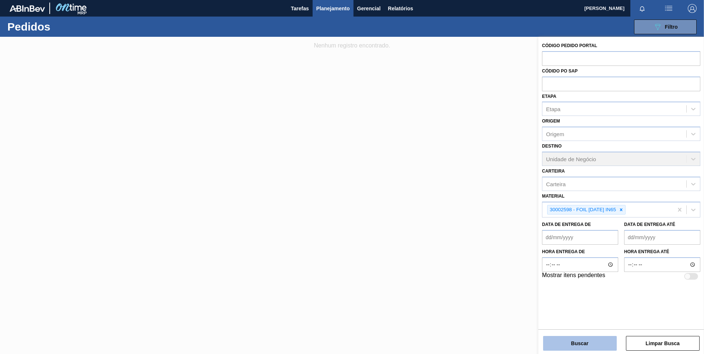
click at [598, 342] on button "Buscar" at bounding box center [580, 343] width 74 height 15
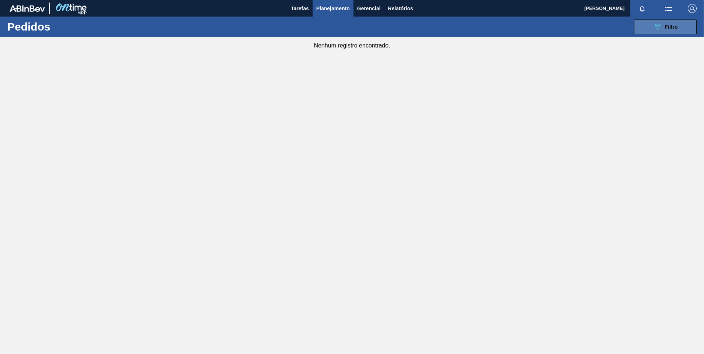
click at [662, 25] on div "089F7B8B-B2A5-4AFE-B5C0-19BA573D28AC Filtro" at bounding box center [665, 26] width 25 height 9
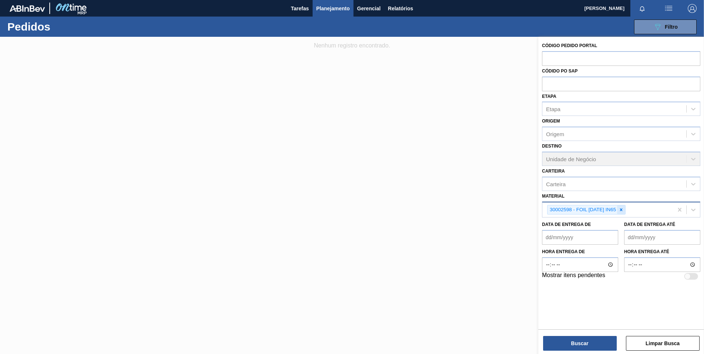
click at [620, 210] on icon at bounding box center [621, 209] width 5 height 5
click at [620, 210] on div "Material" at bounding box center [614, 209] width 144 height 11
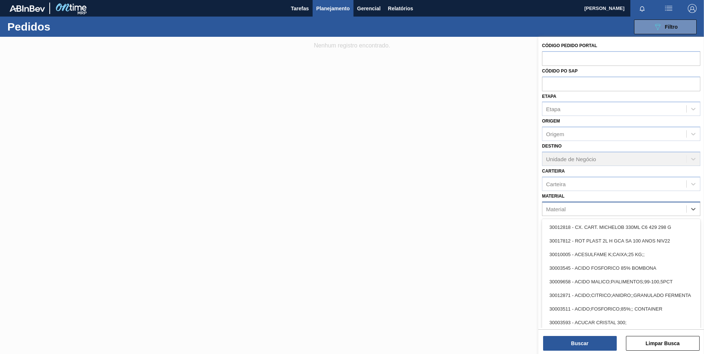
paste input "30005966"
type input "30005966"
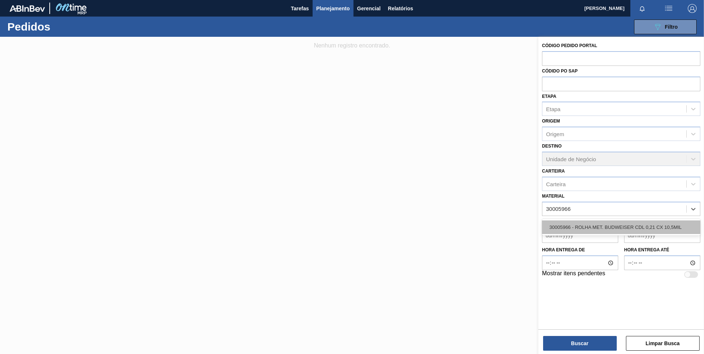
click at [598, 223] on div "30005966 - ROLHA MET. BUDWEISER CDL 0,21 CX 10,5MIL" at bounding box center [621, 228] width 158 height 14
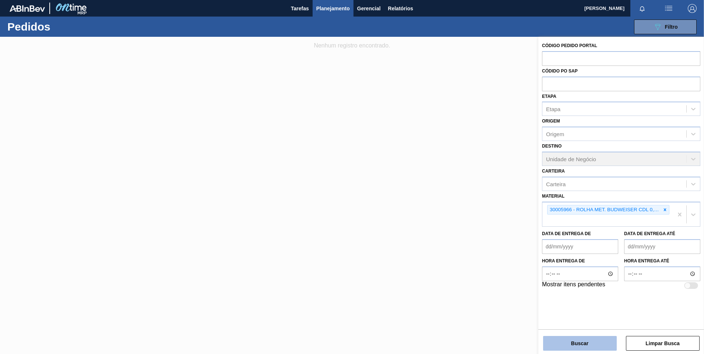
click at [571, 338] on button "Buscar" at bounding box center [580, 343] width 74 height 15
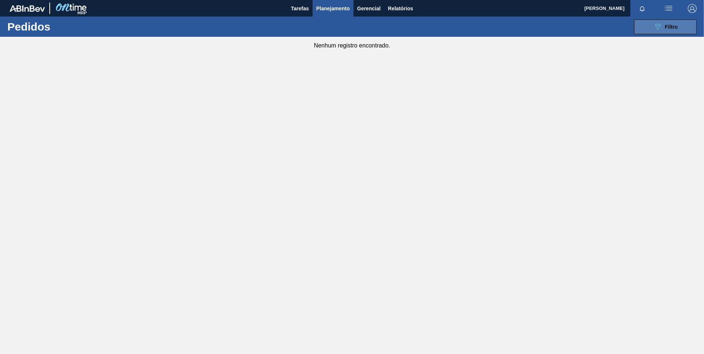
click at [643, 27] on button "089F7B8B-B2A5-4AFE-B5C0-19BA573D28AC Filtro" at bounding box center [665, 27] width 63 height 15
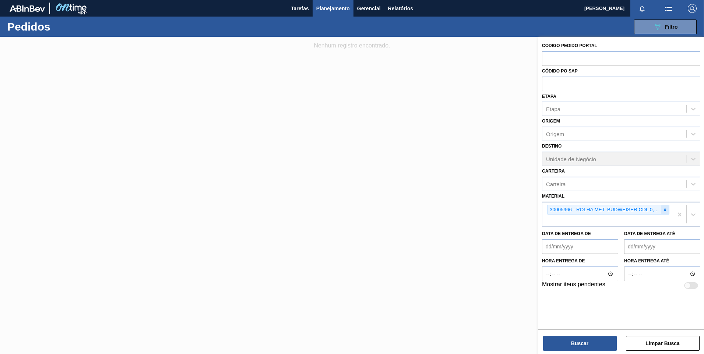
click at [667, 210] on icon at bounding box center [664, 209] width 5 height 5
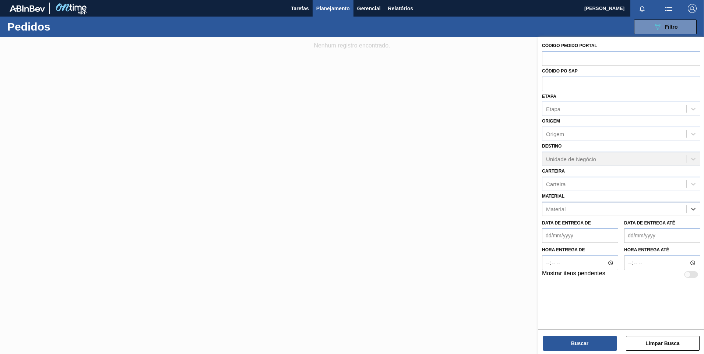
click at [659, 210] on div "Material" at bounding box center [614, 209] width 144 height 11
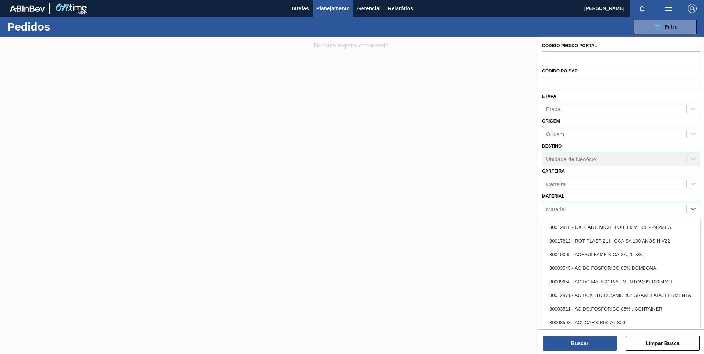
paste input "20008959"
type input "20008959"
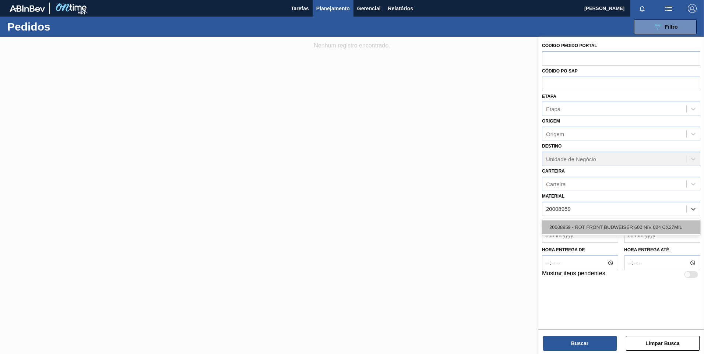
click at [606, 233] on div "20008959 - ROT FRONT BUDWEISER 600 NIV 024 CX27MIL" at bounding box center [621, 228] width 158 height 14
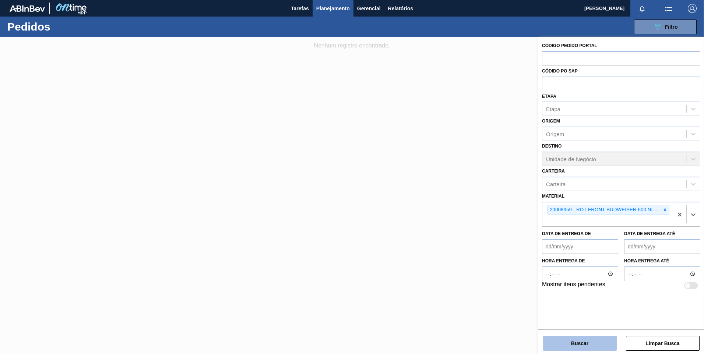
click at [594, 348] on button "Buscar" at bounding box center [580, 343] width 74 height 15
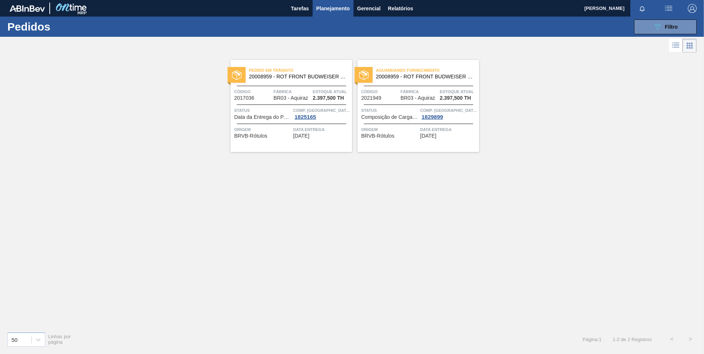
click at [242, 78] on div at bounding box center [237, 75] width 18 height 16
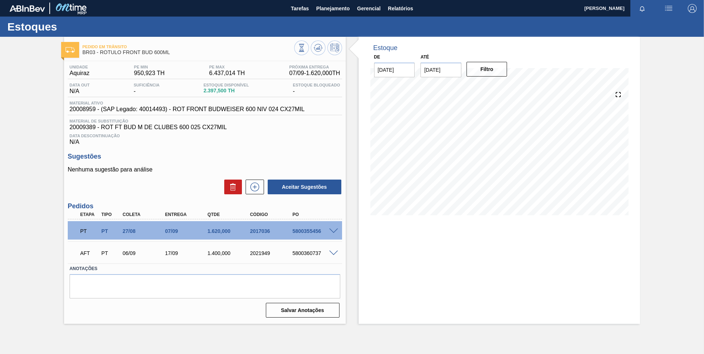
click at [289, 231] on div "5800355456" at bounding box center [309, 231] width 42 height 6
drag, startPoint x: 323, startPoint y: 230, endPoint x: 289, endPoint y: 232, distance: 33.9
click at [289, 232] on div "5800355456" at bounding box center [309, 231] width 42 height 6
drag, startPoint x: 289, startPoint y: 232, endPoint x: 335, endPoint y: 231, distance: 46.4
click at [335, 231] on span at bounding box center [333, 232] width 9 height 6
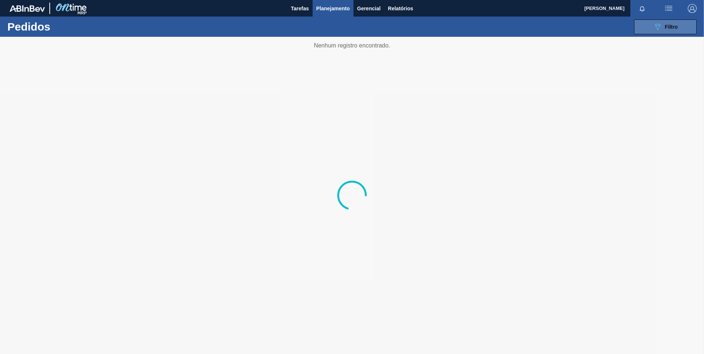
click at [655, 29] on icon "089F7B8B-B2A5-4AFE-B5C0-19BA573D28AC" at bounding box center [657, 26] width 9 height 9
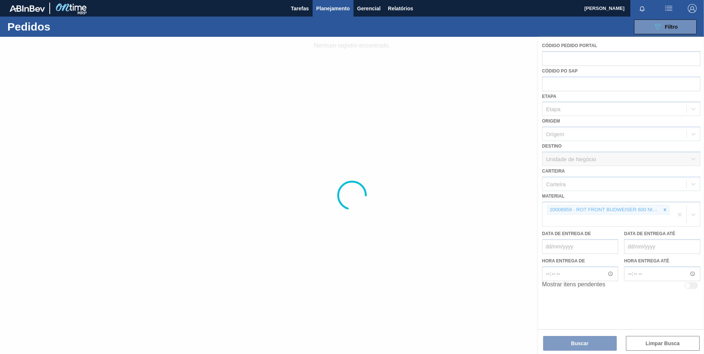
click at [662, 211] on div at bounding box center [352, 195] width 704 height 317
click at [664, 211] on div at bounding box center [352, 195] width 704 height 317
click at [664, 210] on div at bounding box center [352, 195] width 704 height 317
click at [660, 208] on div at bounding box center [352, 195] width 704 height 317
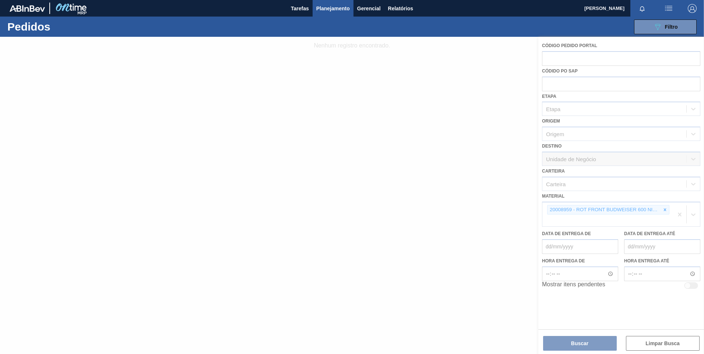
click at [660, 208] on div at bounding box center [352, 195] width 704 height 317
click at [661, 208] on div at bounding box center [352, 195] width 704 height 317
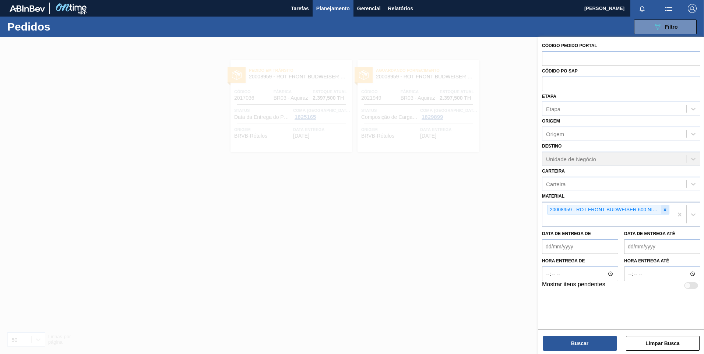
click at [665, 207] on div at bounding box center [665, 209] width 8 height 9
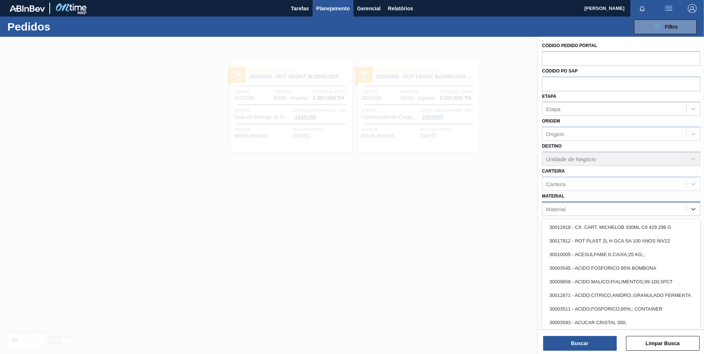
click at [665, 208] on div "Material" at bounding box center [614, 209] width 144 height 11
paste input "30005966"
type input "30005966"
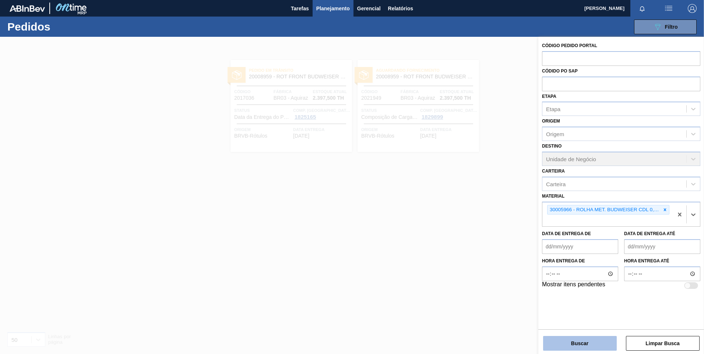
click at [599, 346] on button "Buscar" at bounding box center [580, 343] width 74 height 15
